Goal: Transaction & Acquisition: Purchase product/service

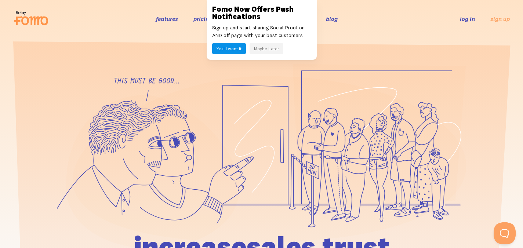
click at [275, 48] on button "Maybe Later" at bounding box center [267, 48] width 34 height 11
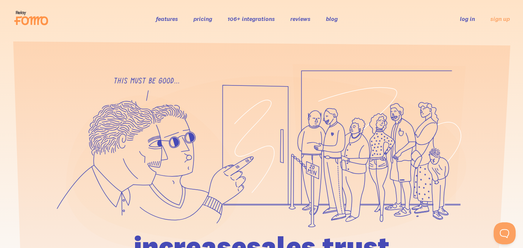
click at [260, 19] on link "106+ integrations" at bounding box center [251, 18] width 47 height 7
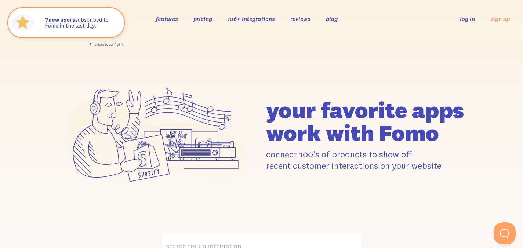
click at [170, 15] on li "features" at bounding box center [167, 19] width 22 height 8
click at [170, 16] on link "features" at bounding box center [167, 18] width 22 height 7
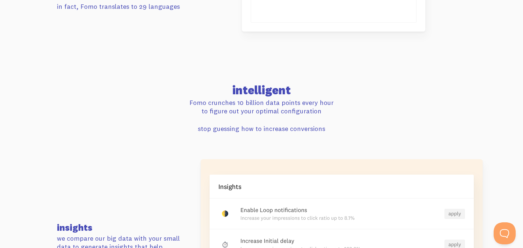
scroll to position [1469, 0]
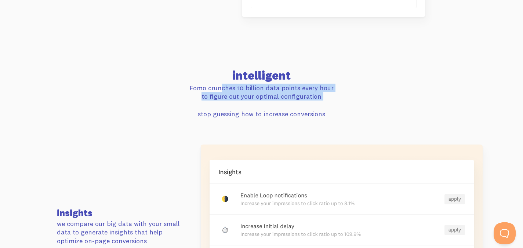
drag, startPoint x: 200, startPoint y: 88, endPoint x: 295, endPoint y: 112, distance: 98.4
click at [279, 111] on div "intelligent Fomo crunches 10 billion data points every hour to figure out your …" at bounding box center [261, 94] width 418 height 48
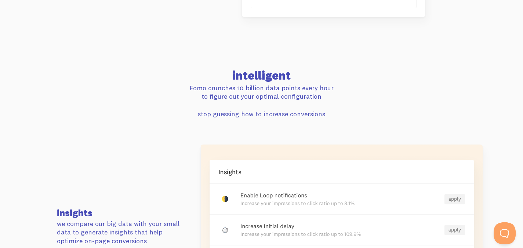
click at [344, 114] on p "stop guessing how to increase conversions" at bounding box center [262, 114] width 410 height 8
drag, startPoint x: 358, startPoint y: 113, endPoint x: 252, endPoint y: 87, distance: 109.0
click at [252, 87] on div "intelligent Fomo crunches 10 billion data points every hour to figure out your …" at bounding box center [261, 94] width 418 height 48
click at [245, 81] on h2 "intelligent" at bounding box center [262, 76] width 410 height 12
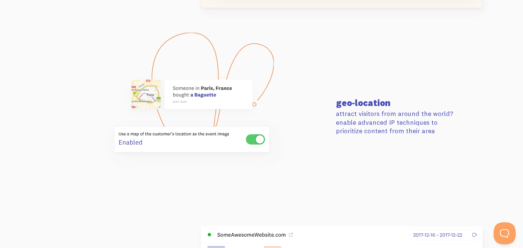
scroll to position [1803, 0]
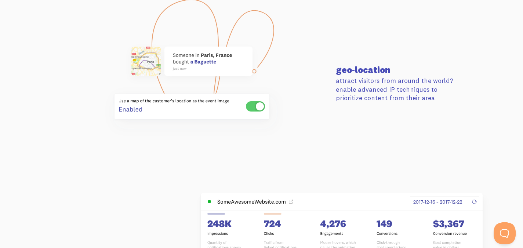
drag, startPoint x: 340, startPoint y: 69, endPoint x: 437, endPoint y: 99, distance: 101.2
click at [437, 99] on div "geo-location attract visitors from around the world? enable advanced IP techniq…" at bounding box center [400, 83] width 139 height 37
click at [437, 99] on p "attract visitors from around the world? enable advanced IP techniques to priori…" at bounding box center [401, 89] width 131 height 26
drag, startPoint x: 443, startPoint y: 98, endPoint x: 338, endPoint y: 65, distance: 110.1
click at [338, 65] on div "geo-location attract visitors from around the world? enable advanced IP techniq…" at bounding box center [400, 83] width 139 height 37
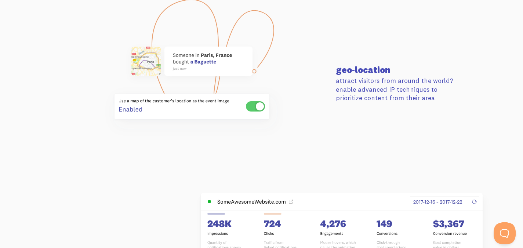
click at [338, 65] on h3 "geo-location" at bounding box center [401, 69] width 131 height 9
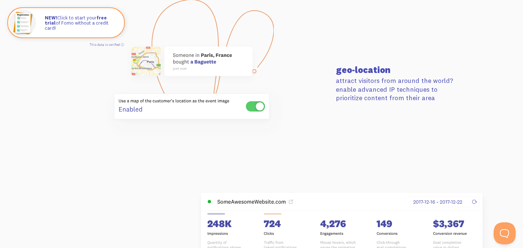
drag, startPoint x: 339, startPoint y: 64, endPoint x: 400, endPoint y: 95, distance: 67.8
click at [400, 95] on div "geo-location attract visitors from around the world? enable advanced IP techniq…" at bounding box center [400, 83] width 139 height 37
click at [400, 96] on p "attract visitors from around the world? enable advanced IP techniques to priori…" at bounding box center [401, 89] width 131 height 26
drag, startPoint x: 421, startPoint y: 96, endPoint x: 363, endPoint y: 75, distance: 61.2
click at [364, 75] on div "geo-location attract visitors from around the world? enable advanced IP techniq…" at bounding box center [400, 83] width 139 height 37
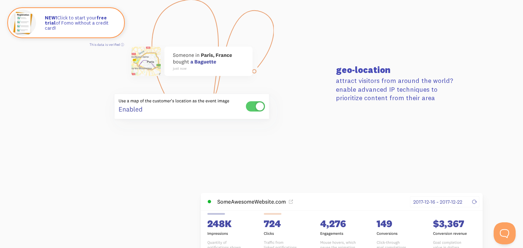
click at [363, 74] on h3 "geo-location" at bounding box center [401, 69] width 131 height 9
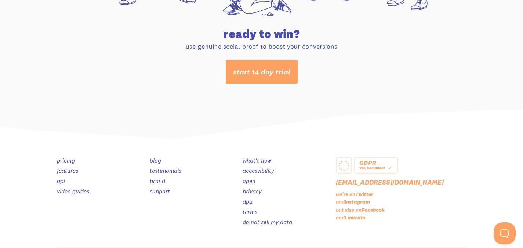
scroll to position [3937, 0]
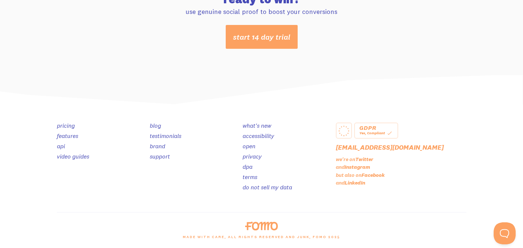
click at [64, 126] on link "pricing" at bounding box center [66, 125] width 18 height 7
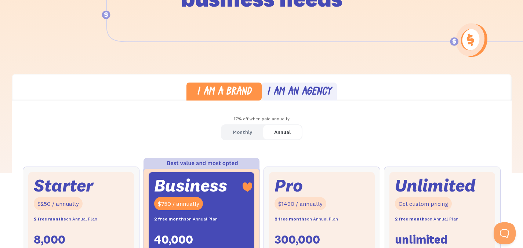
scroll to position [129, 0]
click at [249, 131] on div "Monthly" at bounding box center [242, 132] width 19 height 11
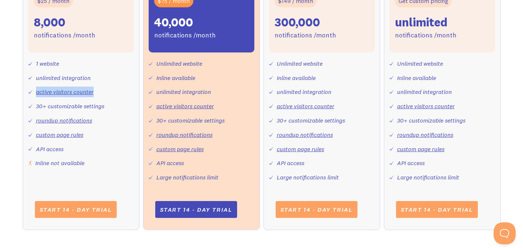
scroll to position [337, 0]
